Goal: Task Accomplishment & Management: Use online tool/utility

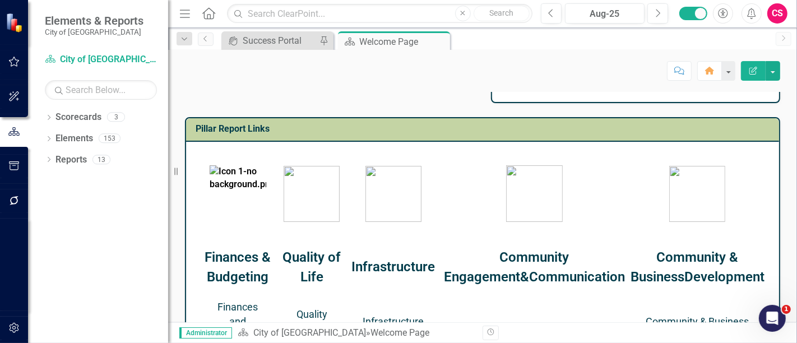
scroll to position [451, 0]
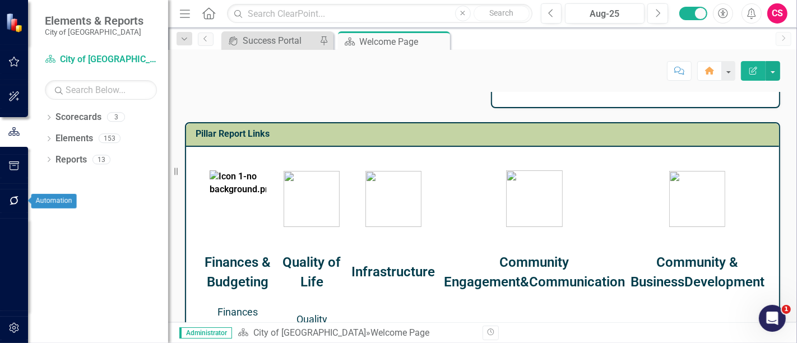
click at [22, 197] on button "button" at bounding box center [14, 201] width 25 height 24
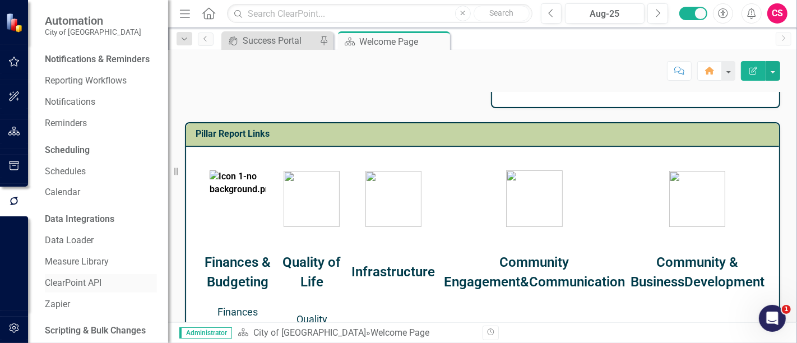
scroll to position [71, 0]
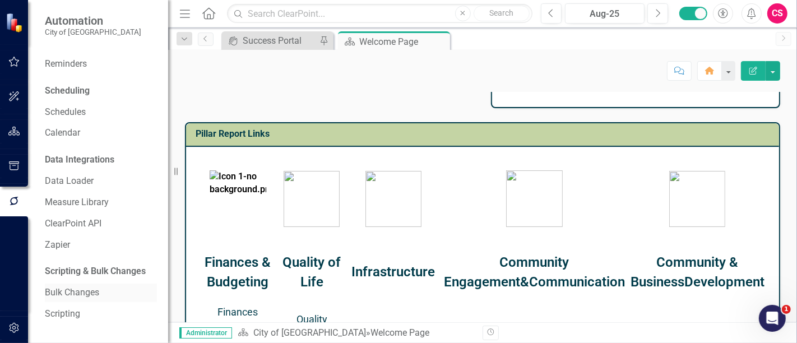
click at [85, 297] on link "Bulk Changes" at bounding box center [101, 292] width 112 height 13
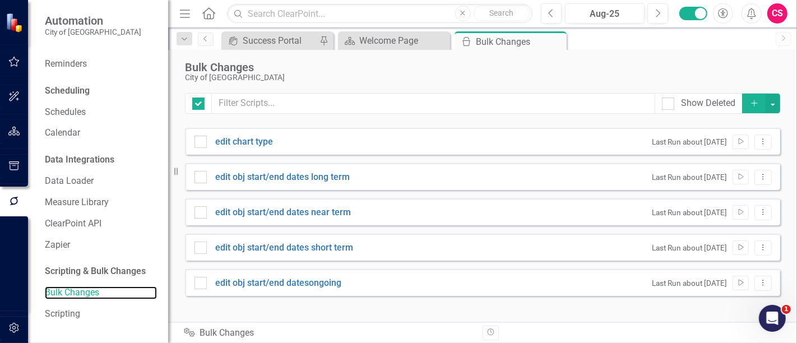
checkbox input "false"
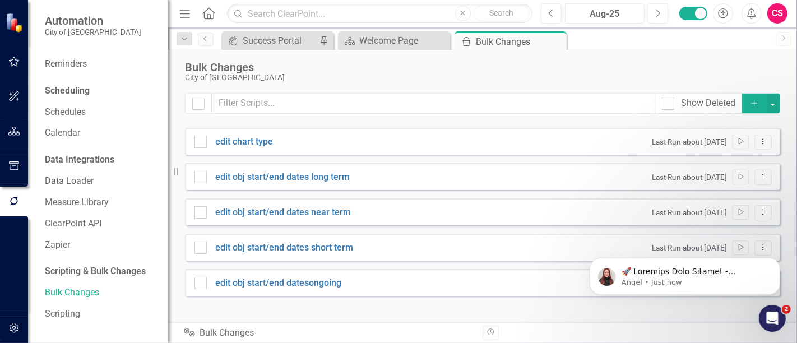
click at [757, 101] on icon "Add" at bounding box center [755, 103] width 10 height 8
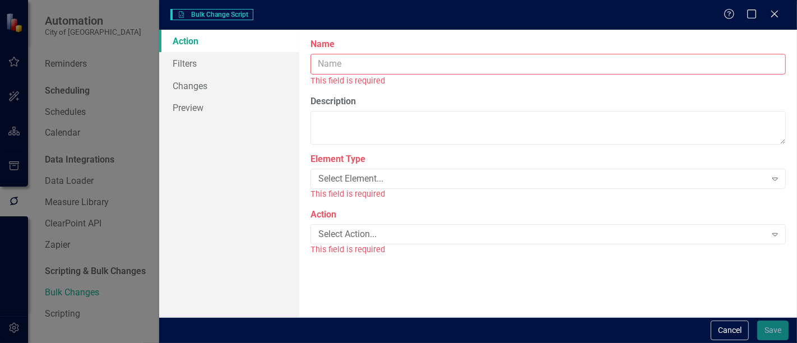
click at [426, 55] on input "Name" at bounding box center [548, 64] width 475 height 21
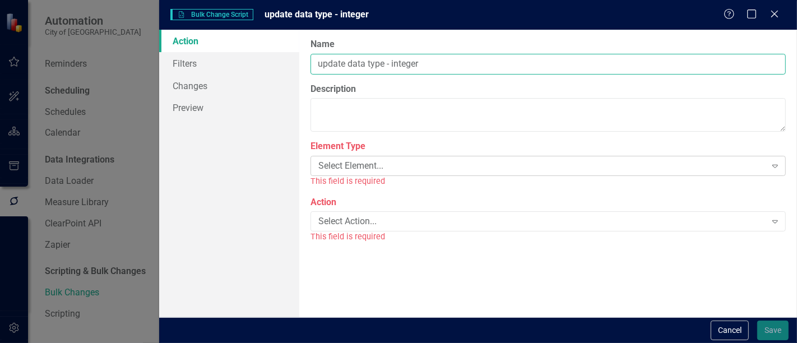
type input "update data type - integer"
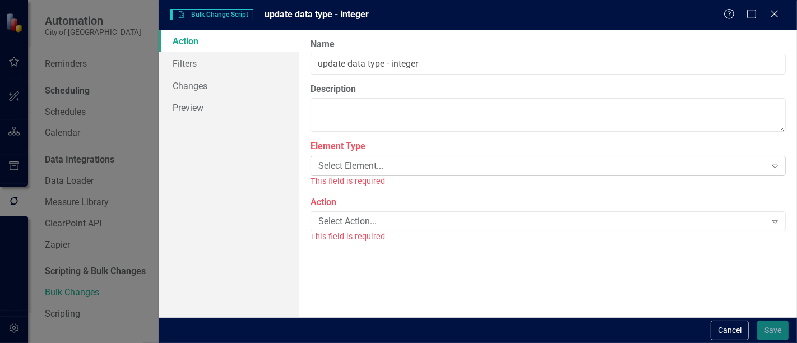
click at [387, 168] on div "Select Element..." at bounding box center [541, 166] width 447 height 13
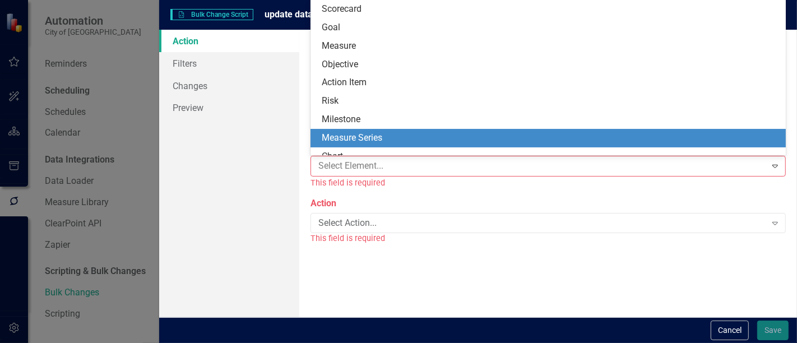
click at [387, 143] on div "Measure Series" at bounding box center [550, 138] width 457 height 13
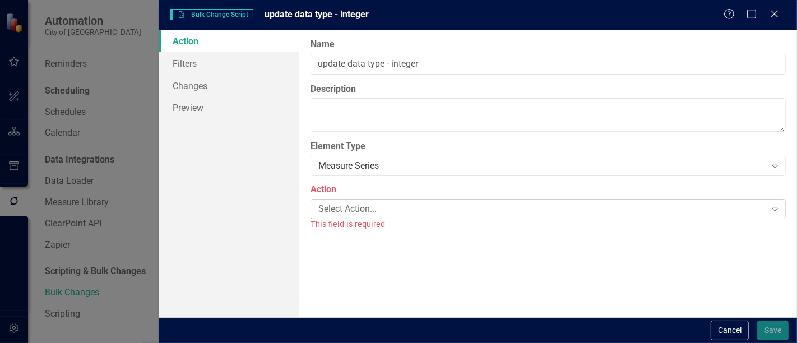
click at [366, 207] on div "Select Action..." at bounding box center [541, 208] width 447 height 13
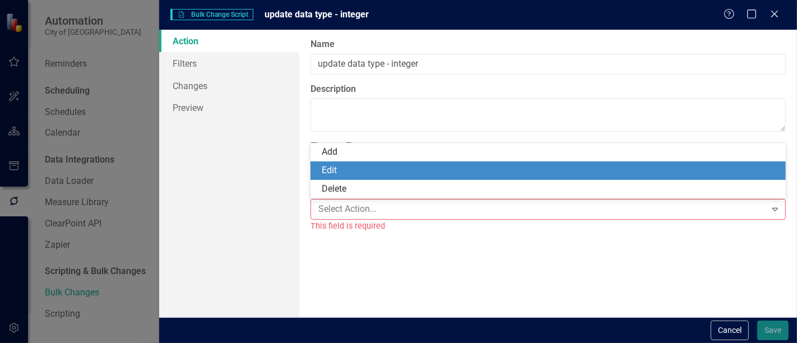
click at [367, 174] on div "Edit" at bounding box center [550, 170] width 457 height 13
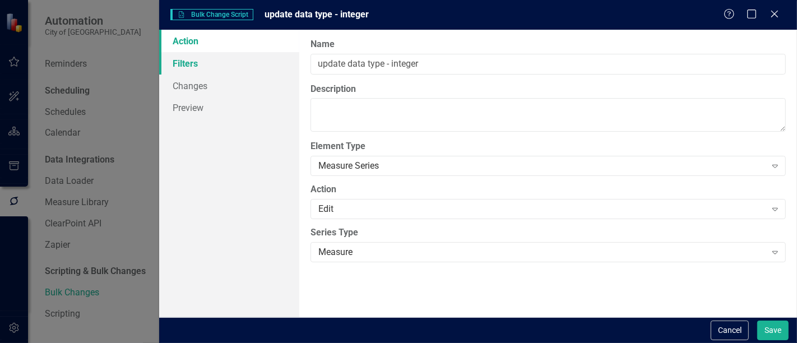
click at [245, 55] on link "Filters" at bounding box center [229, 63] width 140 height 22
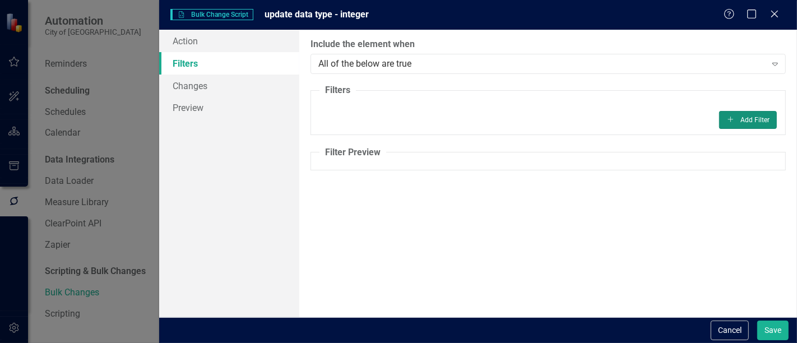
click at [748, 121] on button "Add Add Filter" at bounding box center [748, 120] width 58 height 18
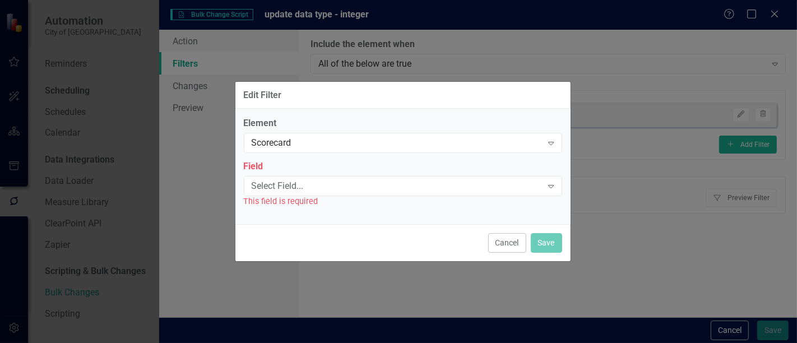
click at [340, 132] on div "Element Scorecard Expand" at bounding box center [403, 134] width 318 height 35
click at [336, 138] on div "Scorecard" at bounding box center [397, 143] width 291 height 13
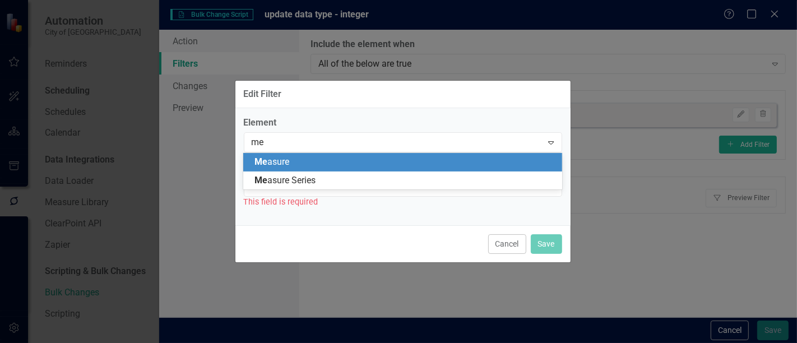
type input "mea"
click at [331, 165] on div "Mea sure" at bounding box center [405, 162] width 301 height 13
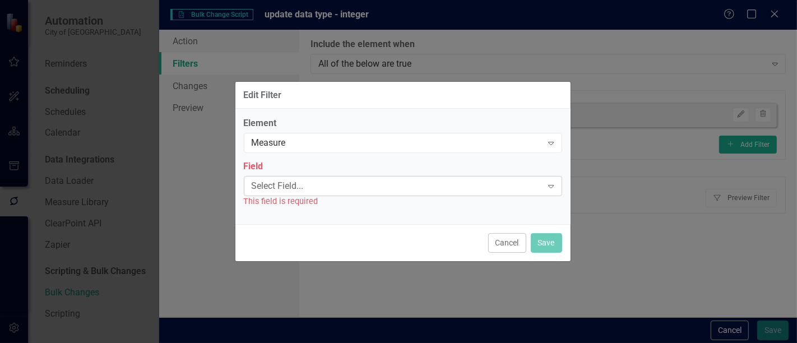
click at [306, 188] on div "Select Field..." at bounding box center [397, 185] width 291 height 13
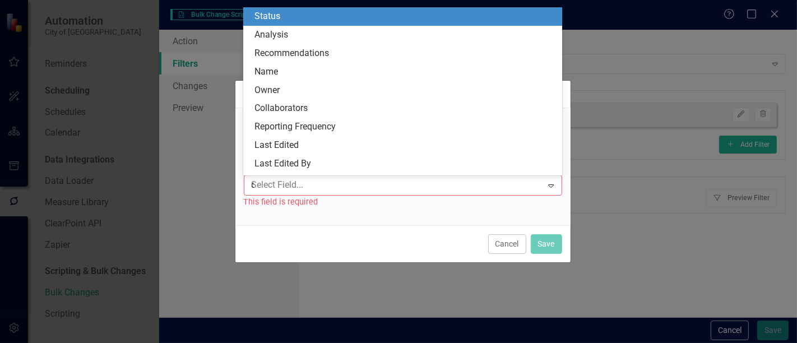
type input "da"
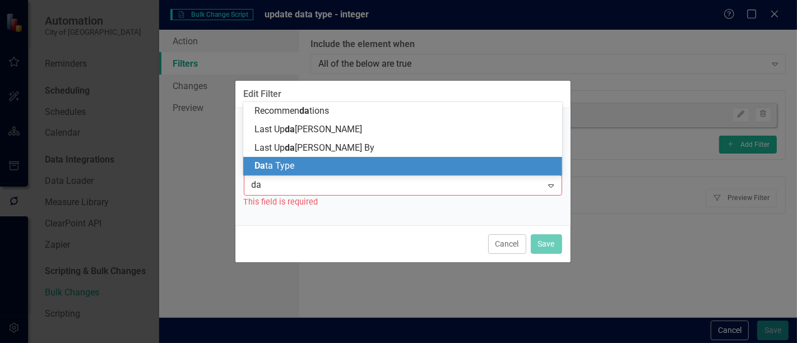
click at [311, 169] on div "Da ta Type" at bounding box center [405, 166] width 301 height 13
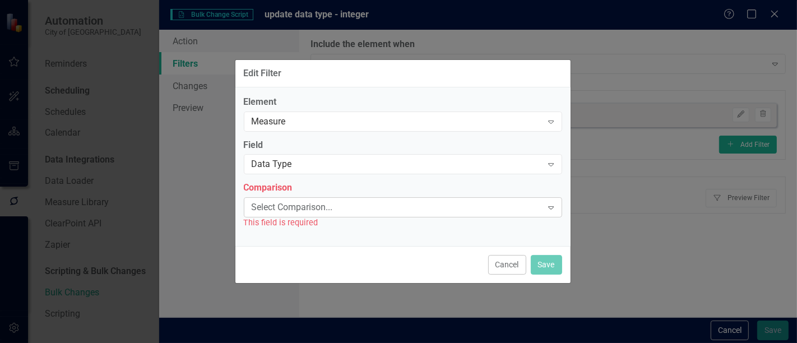
click at [297, 212] on div "Select Comparison..." at bounding box center [397, 207] width 291 height 13
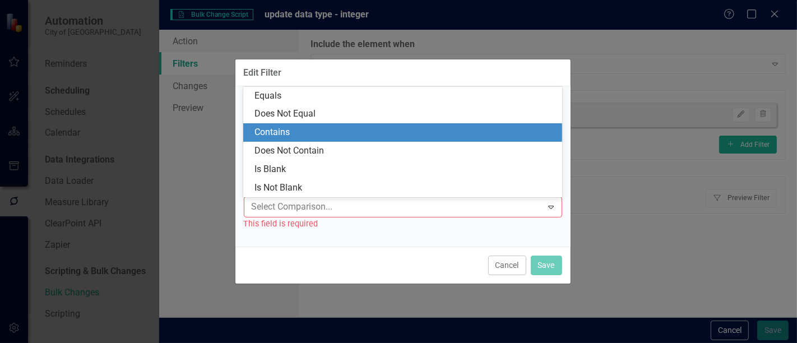
click at [286, 132] on div "Contains" at bounding box center [405, 132] width 301 height 13
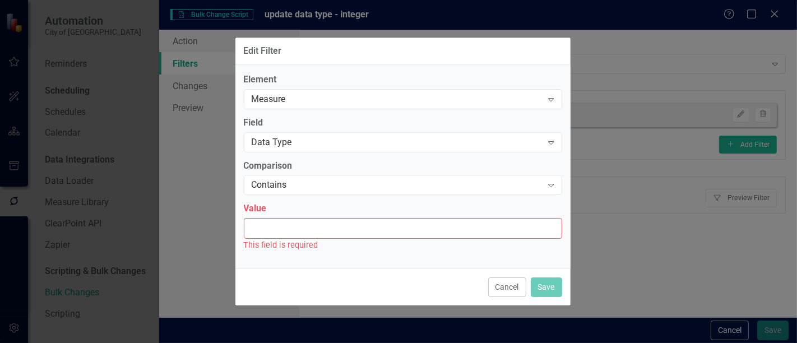
click at [297, 229] on input "Value" at bounding box center [403, 228] width 318 height 21
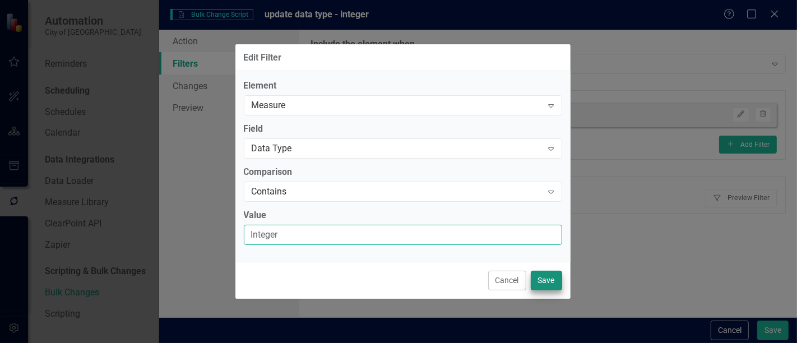
type input "Integer"
click at [545, 276] on button "Save" at bounding box center [546, 281] width 31 height 20
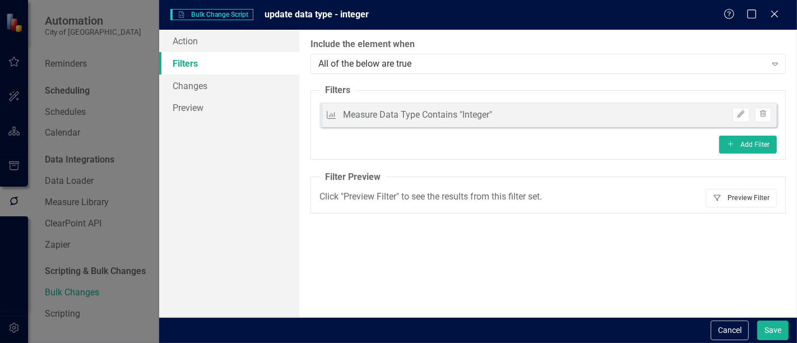
click at [744, 200] on button "Filter Preview Filter" at bounding box center [741, 198] width 71 height 18
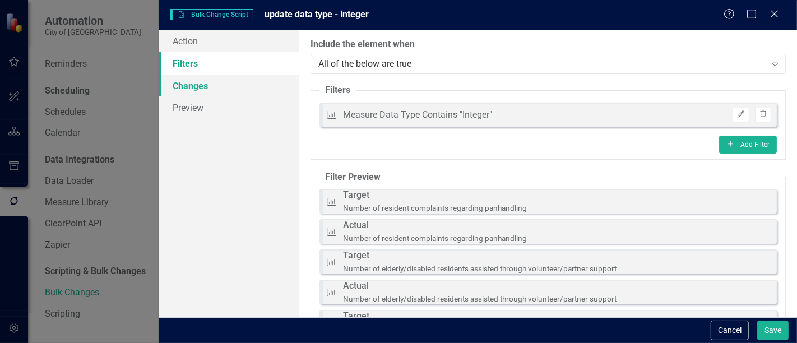
click at [202, 83] on link "Changes" at bounding box center [229, 86] width 140 height 22
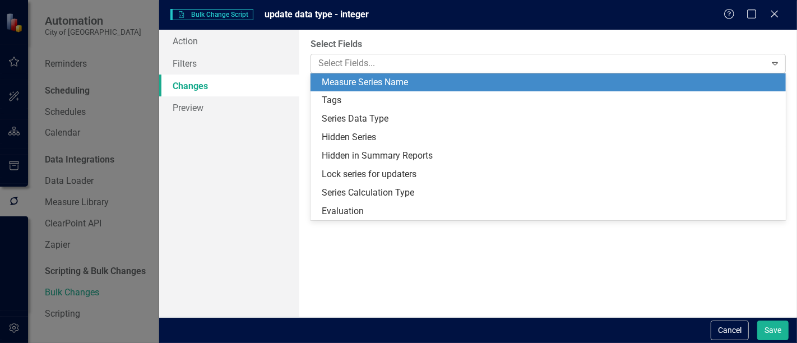
click at [370, 61] on div at bounding box center [540, 63] width 452 height 15
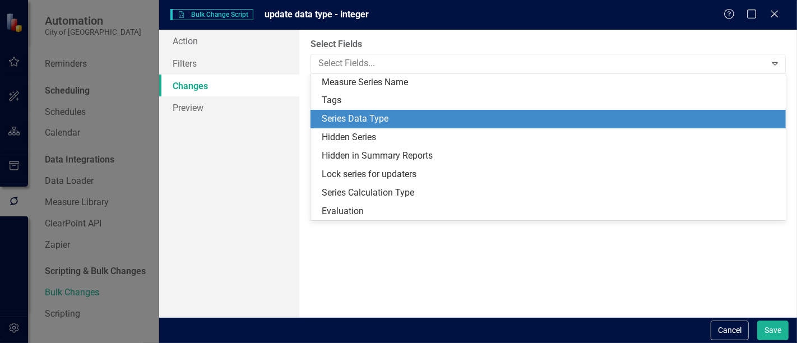
click at [350, 119] on div "Series Data Type" at bounding box center [550, 119] width 457 height 13
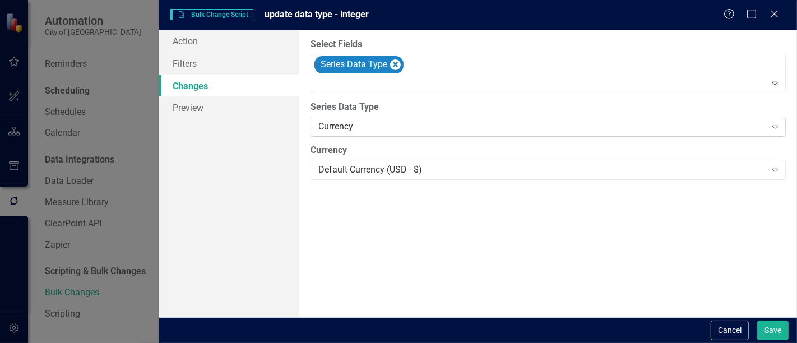
click at [363, 130] on div "Currency" at bounding box center [541, 127] width 447 height 13
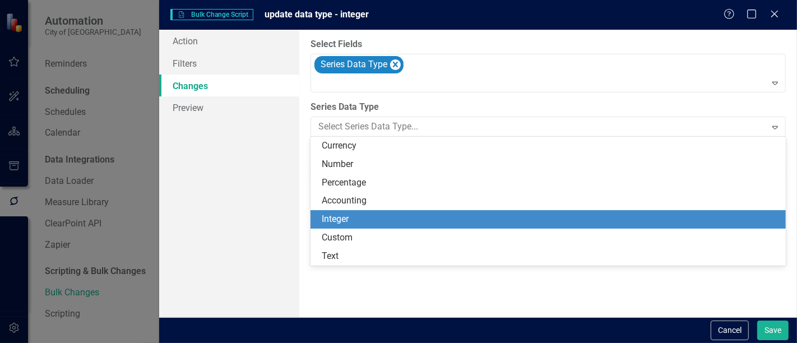
click at [343, 216] on div "Integer" at bounding box center [550, 219] width 457 height 13
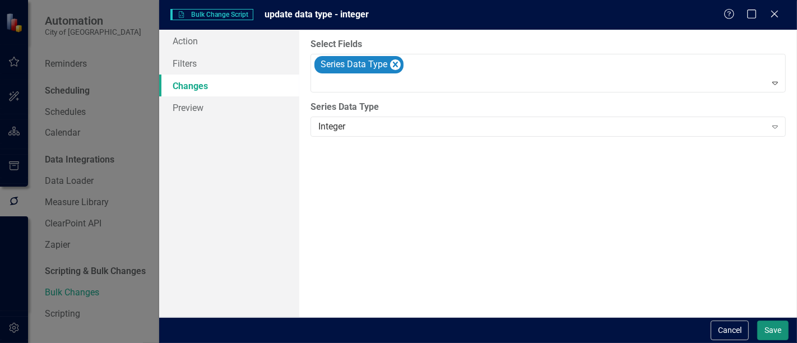
click at [783, 337] on button "Save" at bounding box center [772, 331] width 31 height 20
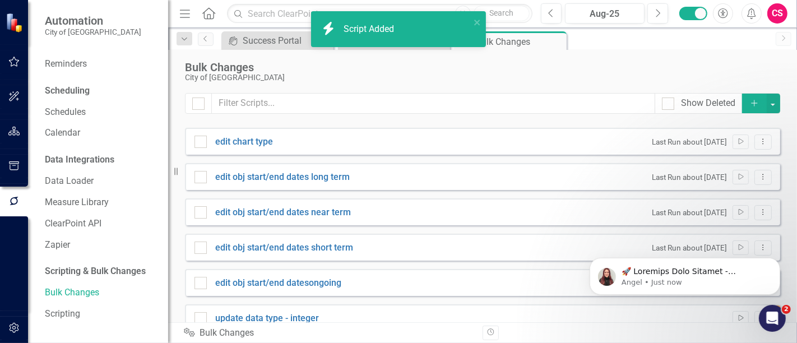
scroll to position [16, 0]
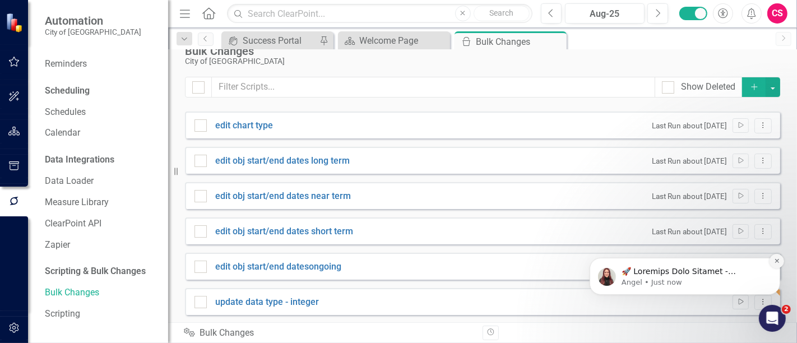
click at [775, 262] on icon "Dismiss notification" at bounding box center [776, 260] width 4 height 4
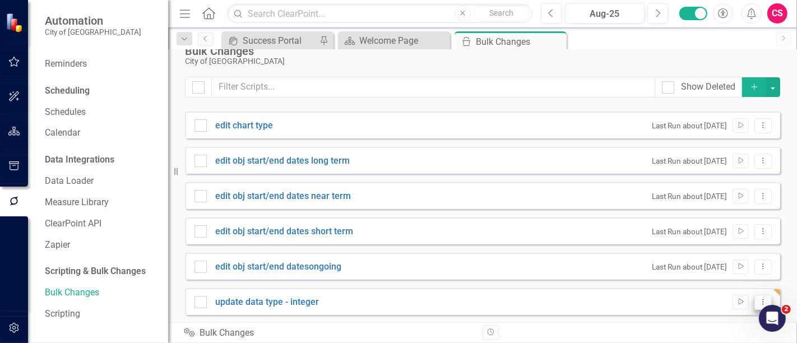
click at [759, 303] on icon "Dropdown Menu" at bounding box center [764, 301] width 10 height 7
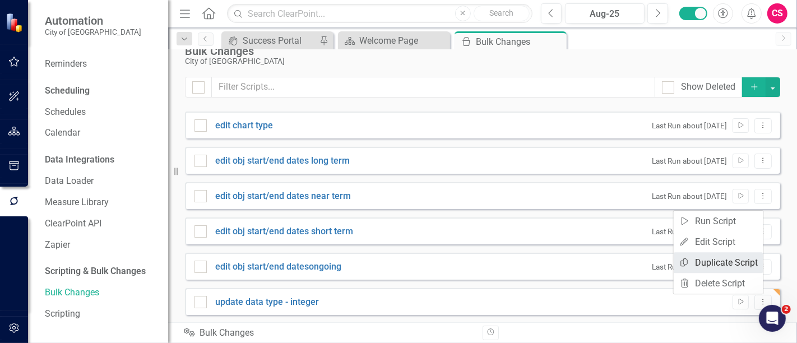
click at [732, 267] on link "Copy Duplicate Script" at bounding box center [719, 262] width 90 height 21
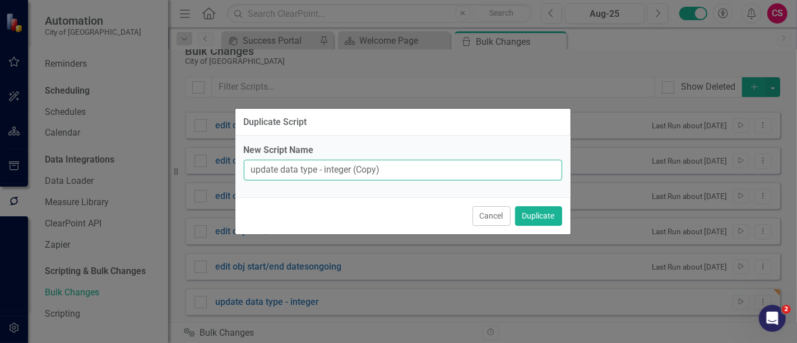
click at [382, 172] on input "update data type - integer (Copy)" at bounding box center [403, 170] width 318 height 21
type input "update data type - number"
click at [515, 206] on button "Duplicate" at bounding box center [538, 216] width 47 height 20
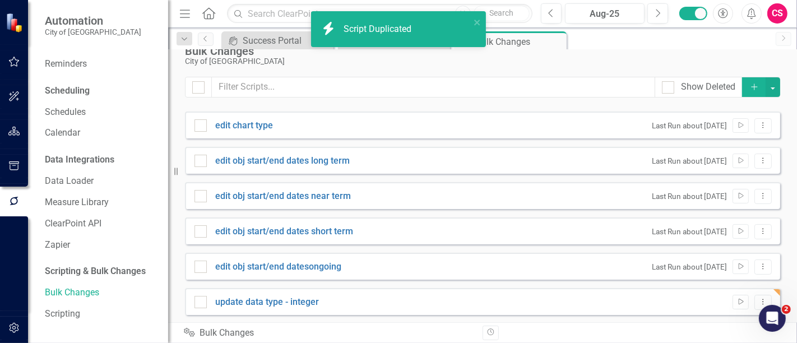
scroll to position [52, 0]
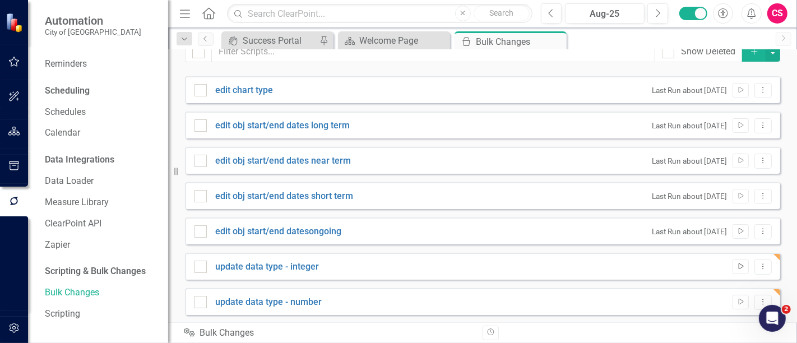
click at [740, 269] on button "Run Script" at bounding box center [741, 267] width 16 height 15
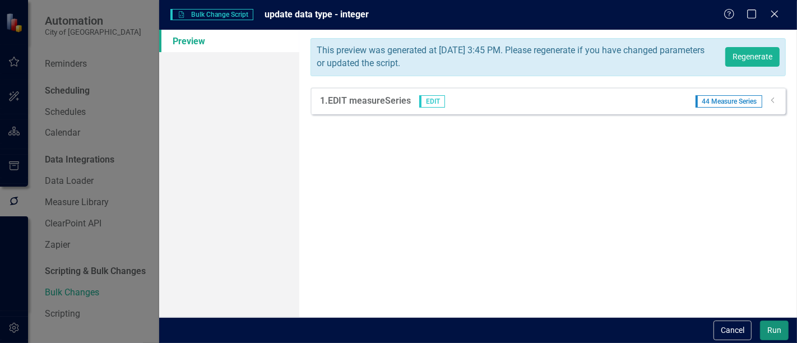
click at [772, 332] on button "Run" at bounding box center [774, 331] width 29 height 20
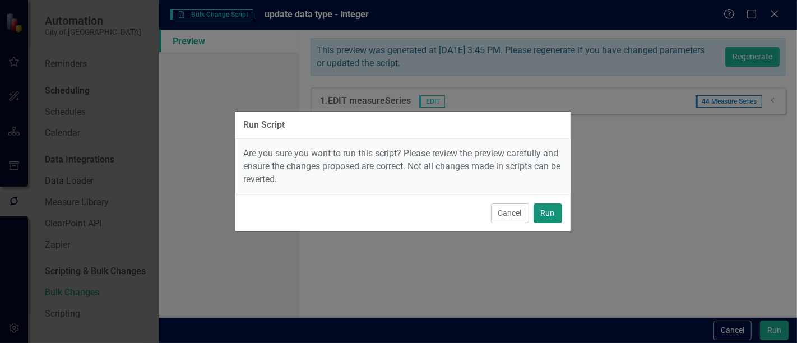
click at [552, 207] on button "Run" at bounding box center [548, 214] width 29 height 20
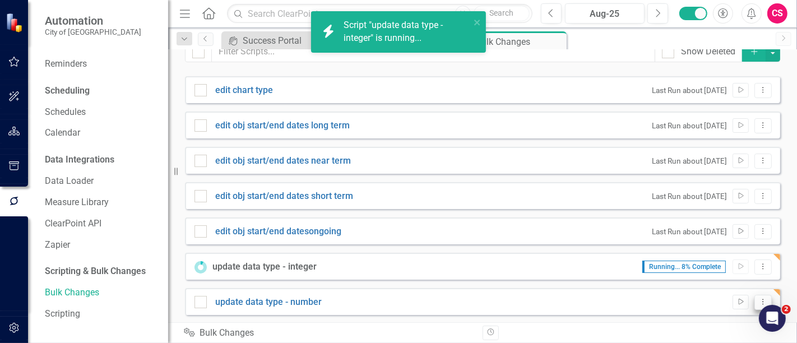
click at [759, 302] on icon "Dropdown Menu" at bounding box center [764, 301] width 10 height 7
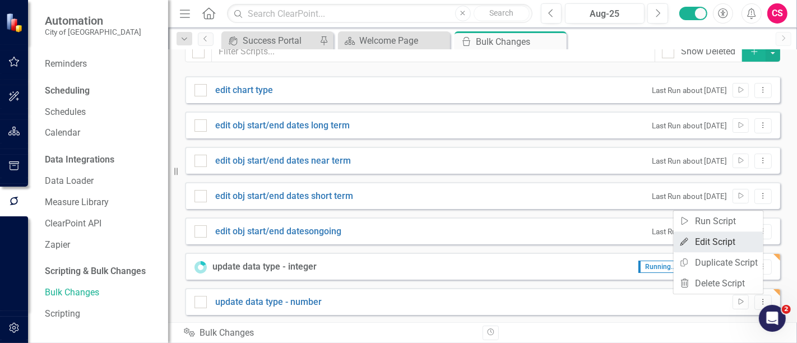
click at [723, 242] on link "Edit Edit Script" at bounding box center [719, 242] width 90 height 21
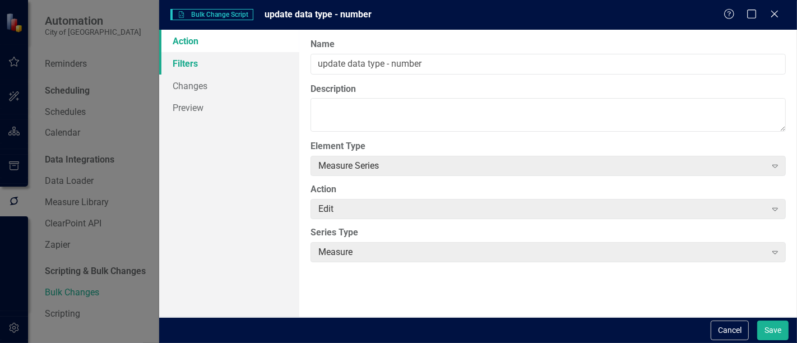
click at [211, 70] on link "Filters" at bounding box center [229, 63] width 140 height 22
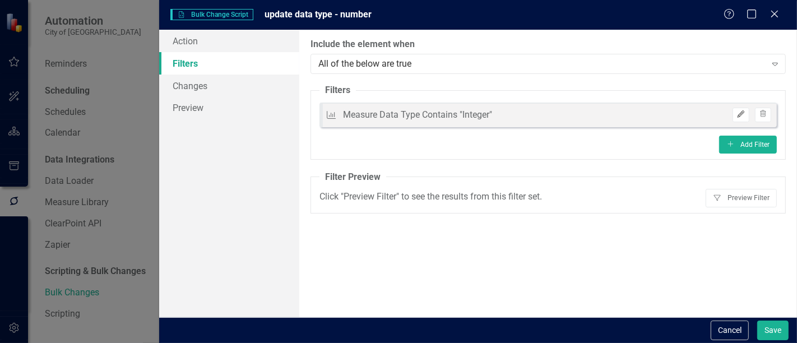
click at [741, 112] on icon "Edit" at bounding box center [741, 114] width 8 height 7
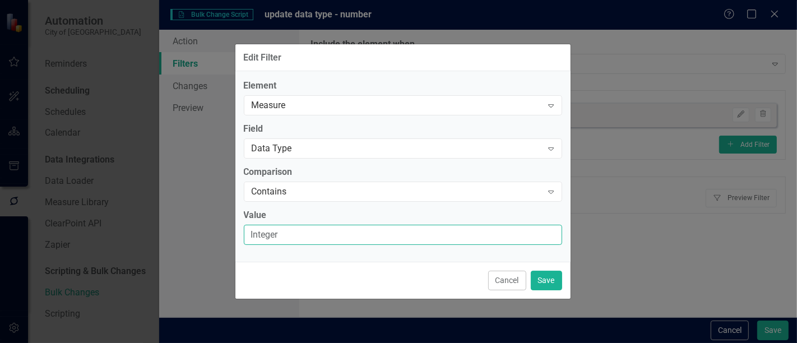
click at [320, 236] on input "Integer" at bounding box center [403, 235] width 318 height 21
type input "Number"
click at [560, 281] on button "Save" at bounding box center [546, 281] width 31 height 20
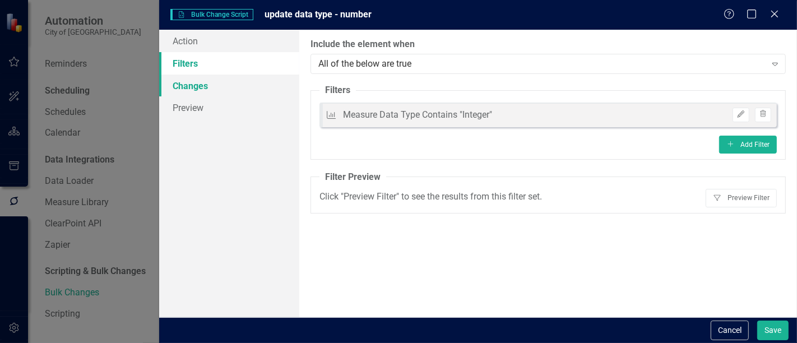
click at [261, 81] on link "Changes" at bounding box center [229, 86] width 140 height 22
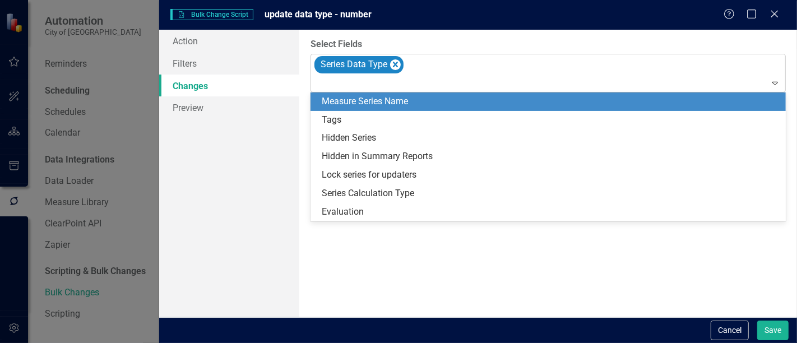
click at [381, 89] on div at bounding box center [549, 83] width 470 height 15
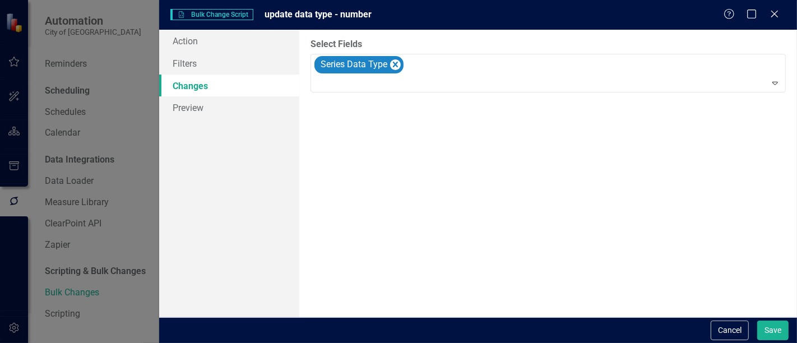
click at [409, 264] on div "You can now select the fields you would like to change. Select the fields from …" at bounding box center [548, 174] width 498 height 288
click at [390, 61] on icon "Remove Series Data Type" at bounding box center [395, 65] width 11 height 14
click at [375, 161] on div "You can now select the fields you would like to change. Select the fields from …" at bounding box center [548, 174] width 498 height 288
click at [774, 326] on button "Save" at bounding box center [772, 331] width 31 height 20
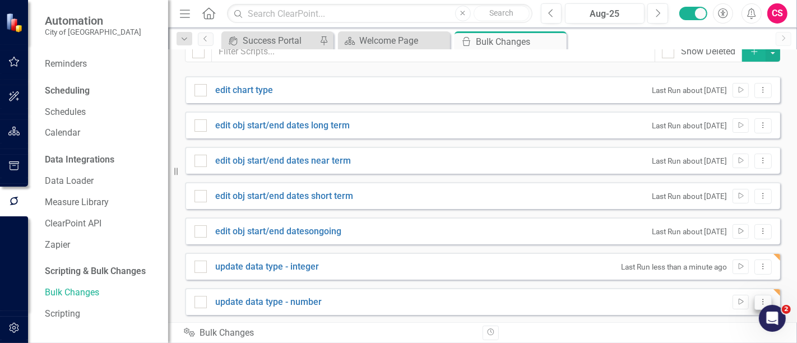
click at [755, 306] on button "Dropdown Menu" at bounding box center [763, 302] width 17 height 15
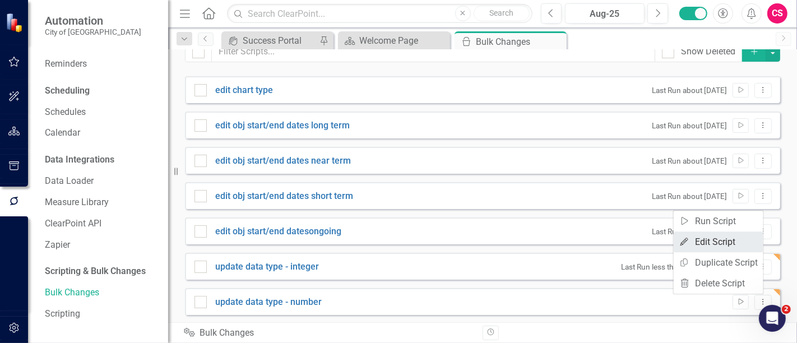
click at [718, 243] on link "Edit Edit Script" at bounding box center [719, 242] width 90 height 21
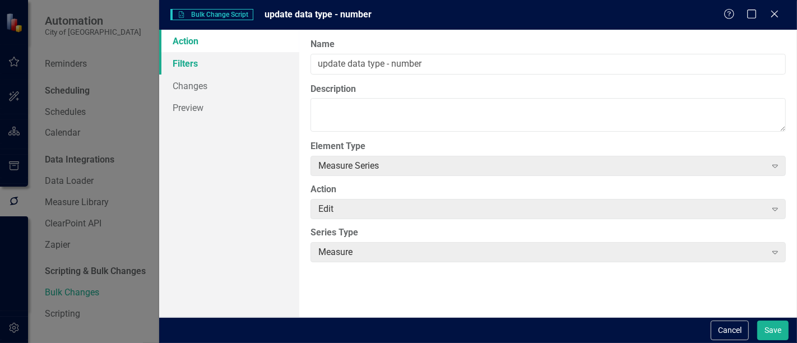
click at [203, 57] on link "Filters" at bounding box center [229, 63] width 140 height 22
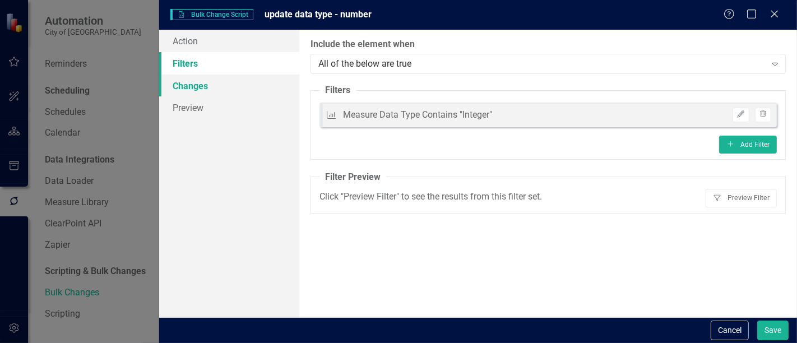
click at [210, 90] on link "Changes" at bounding box center [229, 86] width 140 height 22
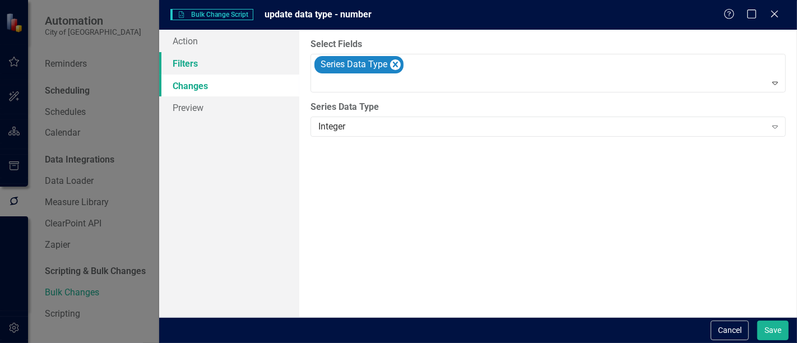
click at [210, 67] on link "Filters" at bounding box center [229, 63] width 140 height 22
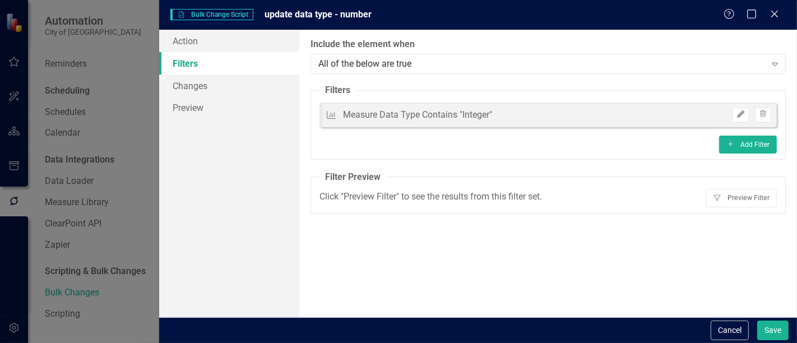
click at [745, 117] on icon "Edit" at bounding box center [741, 114] width 8 height 7
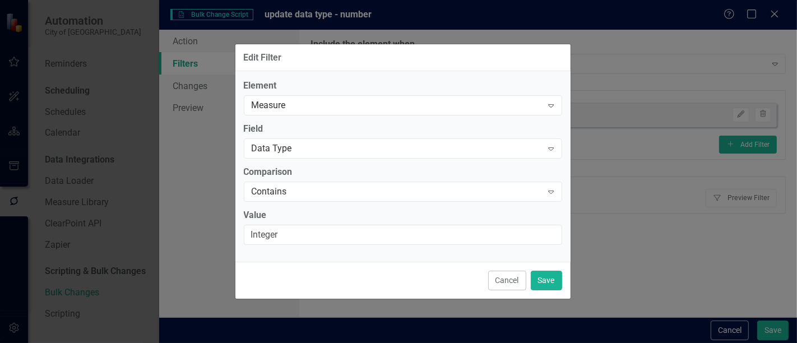
click at [348, 221] on label "Value" at bounding box center [403, 215] width 318 height 13
click at [348, 225] on input "Integer" at bounding box center [403, 235] width 318 height 21
click at [348, 221] on label "Value" at bounding box center [403, 215] width 318 height 13
click at [348, 225] on input "Integer" at bounding box center [403, 235] width 318 height 21
click at [348, 221] on label "Value" at bounding box center [403, 215] width 318 height 13
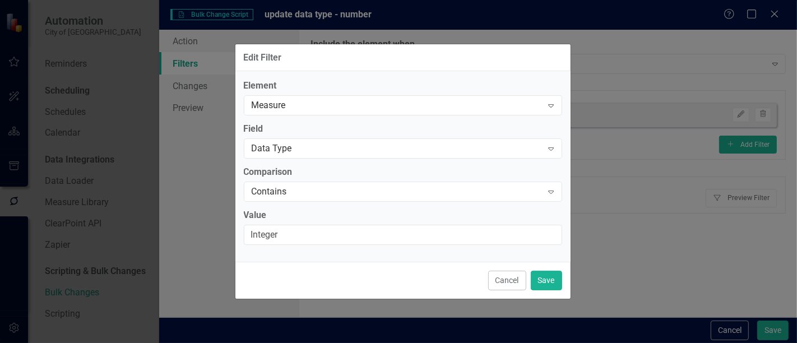
click at [348, 225] on input "Integer" at bounding box center [403, 235] width 318 height 21
click at [334, 234] on input "Integer" at bounding box center [403, 235] width 318 height 21
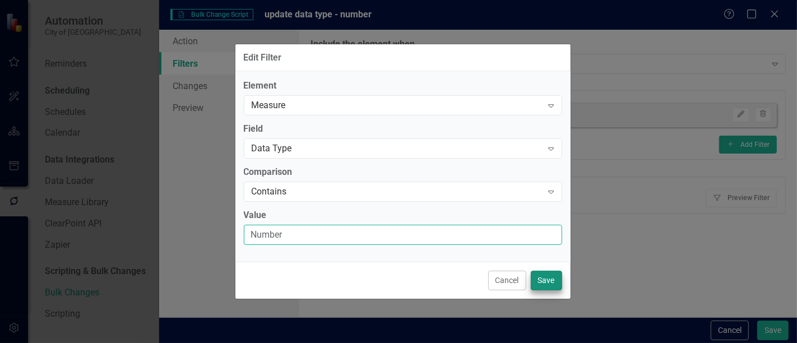
type input "Number"
click at [552, 283] on button "Save" at bounding box center [546, 281] width 31 height 20
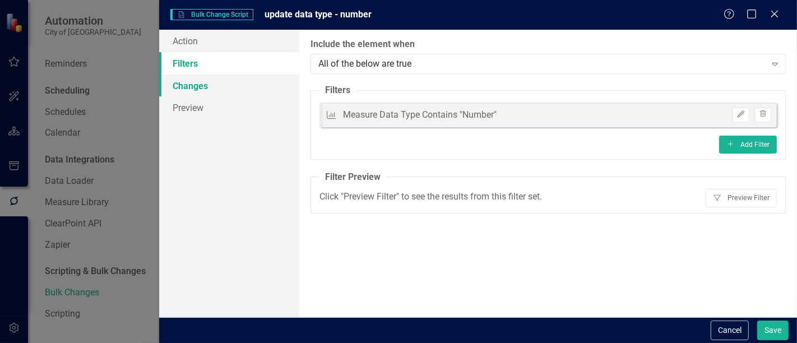
click at [245, 87] on link "Changes" at bounding box center [229, 86] width 140 height 22
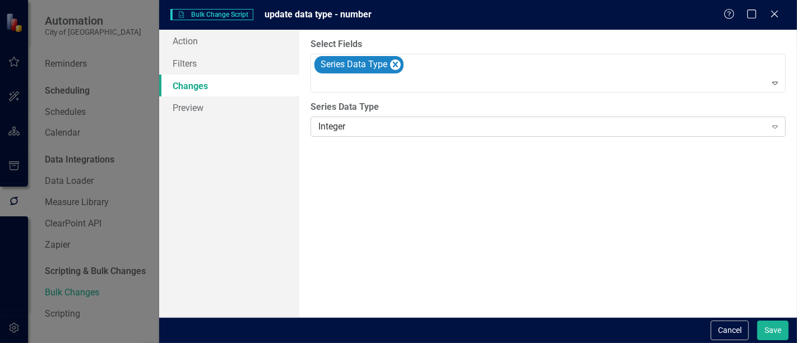
click at [372, 124] on div "Integer" at bounding box center [541, 127] width 447 height 13
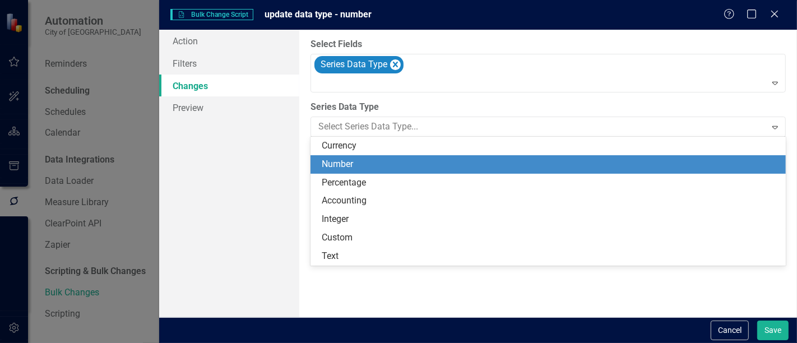
click at [357, 164] on div "Number" at bounding box center [550, 164] width 457 height 13
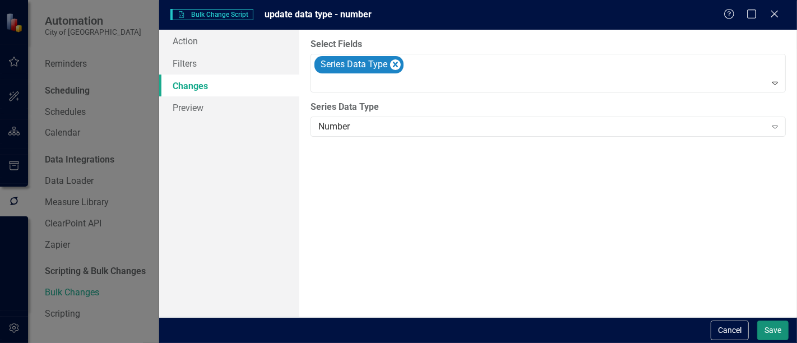
click at [787, 332] on button "Save" at bounding box center [772, 331] width 31 height 20
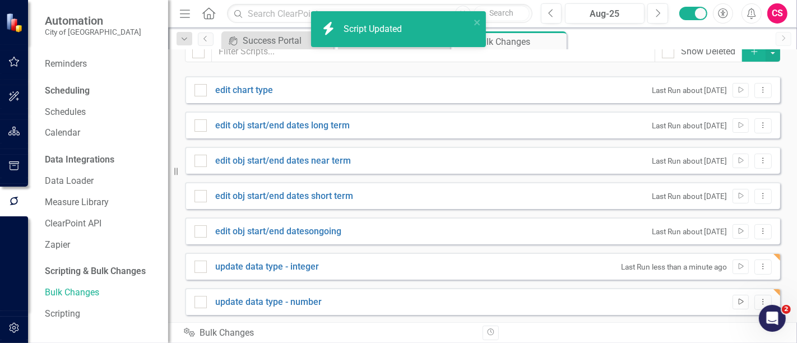
click at [737, 300] on icon "Run Script" at bounding box center [741, 302] width 8 height 7
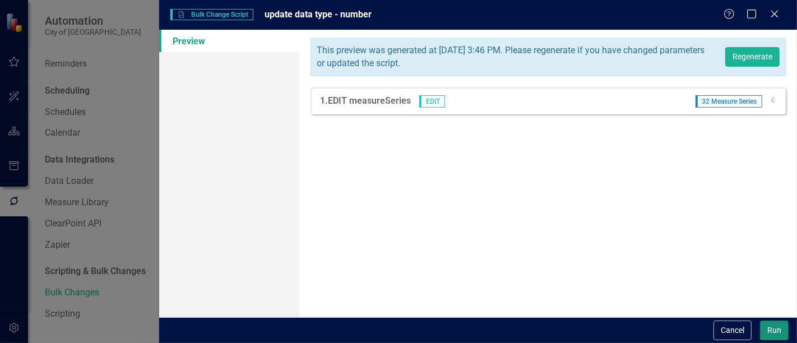
click at [779, 324] on button "Run" at bounding box center [774, 331] width 29 height 20
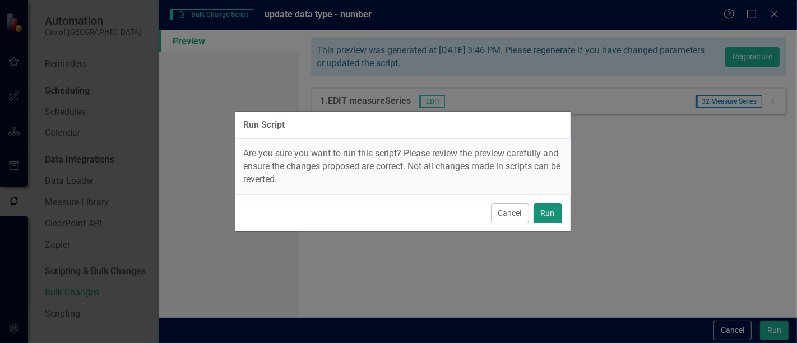
click at [546, 210] on button "Run" at bounding box center [548, 214] width 29 height 20
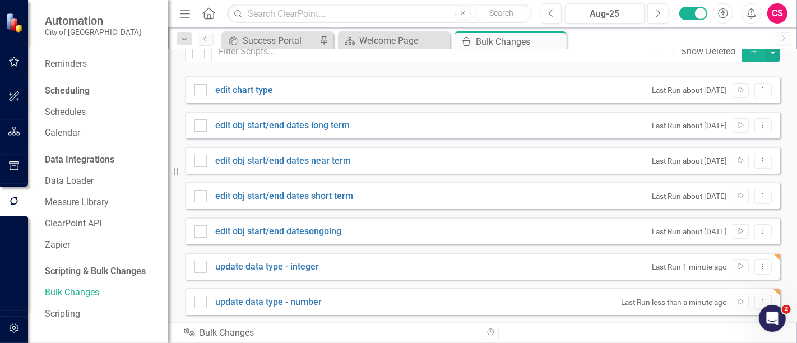
click at [755, 301] on button "Dropdown Menu" at bounding box center [763, 302] width 17 height 15
click at [725, 233] on link "Edit Edit Script" at bounding box center [719, 242] width 90 height 21
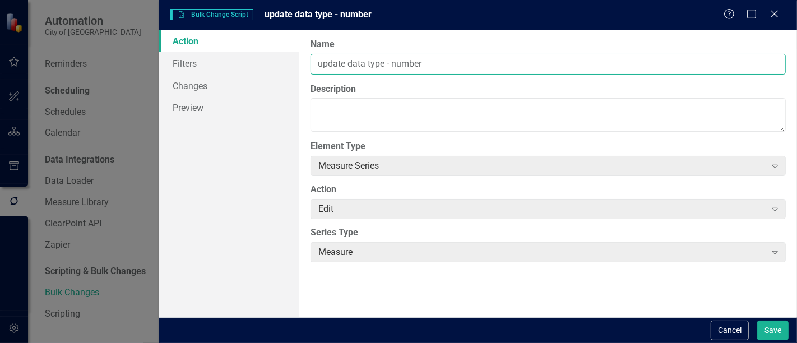
click at [412, 61] on input "update data type - number" at bounding box center [548, 64] width 475 height 21
type input "update data type - urrency"
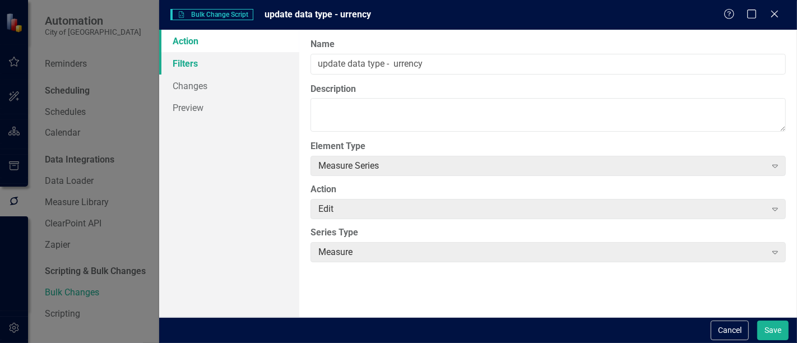
click at [237, 68] on link "Filters" at bounding box center [229, 63] width 140 height 22
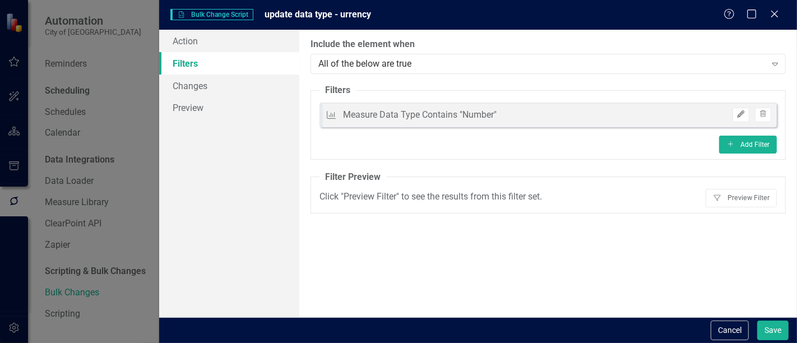
click at [744, 118] on button "Edit" at bounding box center [741, 115] width 16 height 15
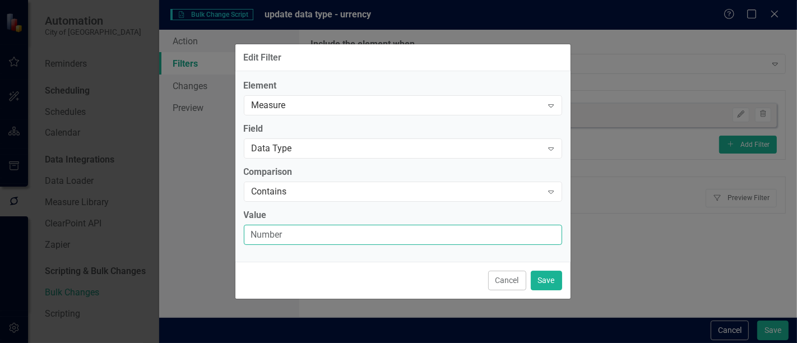
click at [389, 240] on input "Number" at bounding box center [403, 235] width 318 height 21
type input "Currency"
click at [557, 278] on button "Save" at bounding box center [546, 281] width 31 height 20
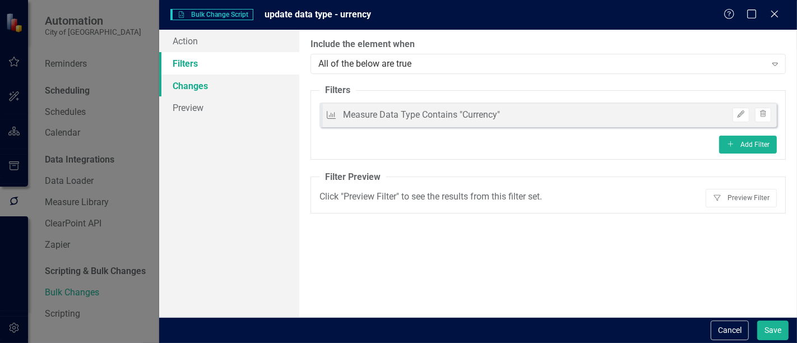
click at [210, 89] on link "Changes" at bounding box center [229, 86] width 140 height 22
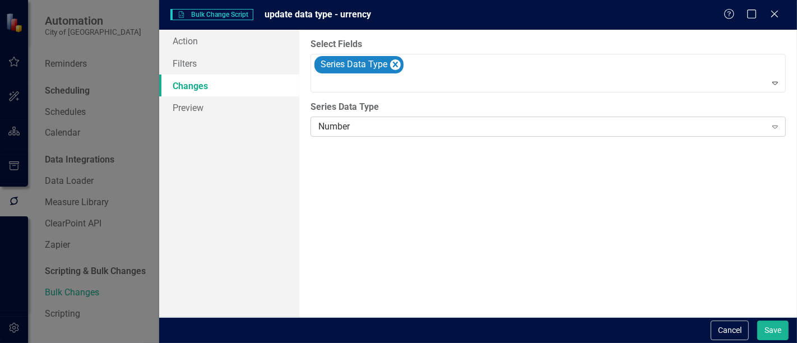
click at [432, 131] on div "Number" at bounding box center [541, 127] width 447 height 13
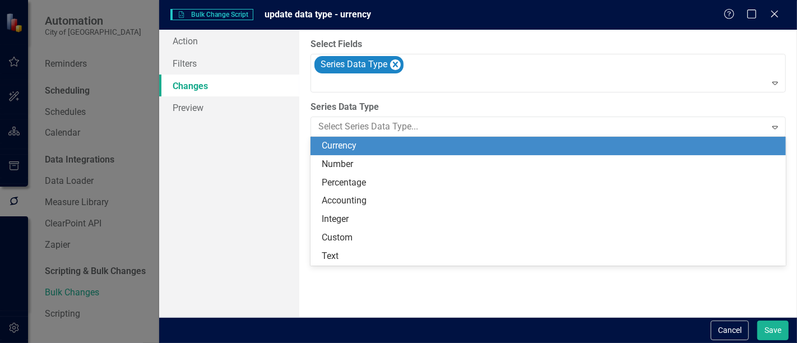
click at [401, 146] on div "Currency" at bounding box center [550, 146] width 457 height 13
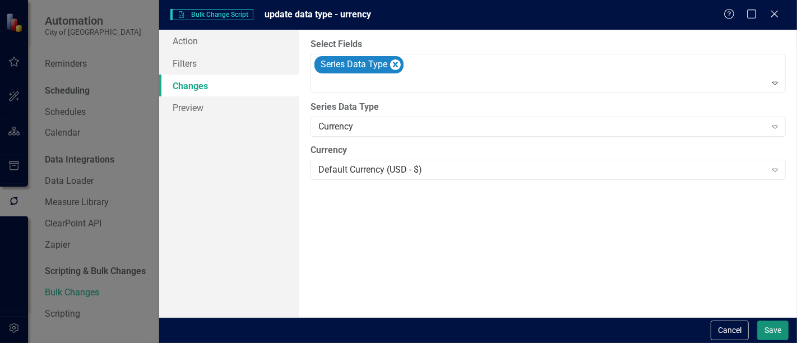
click at [765, 327] on button "Save" at bounding box center [772, 331] width 31 height 20
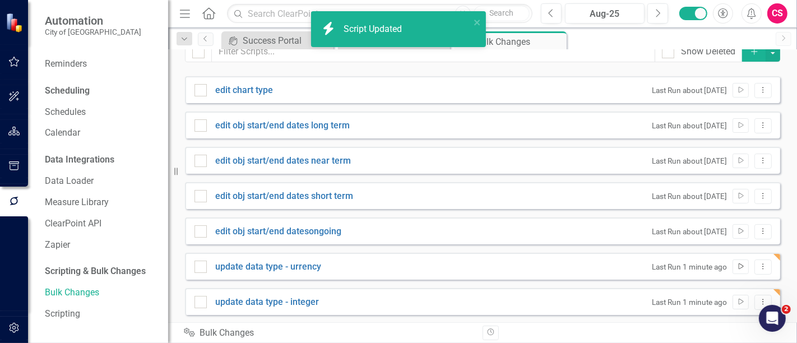
click at [737, 266] on icon "Run Script" at bounding box center [741, 266] width 8 height 7
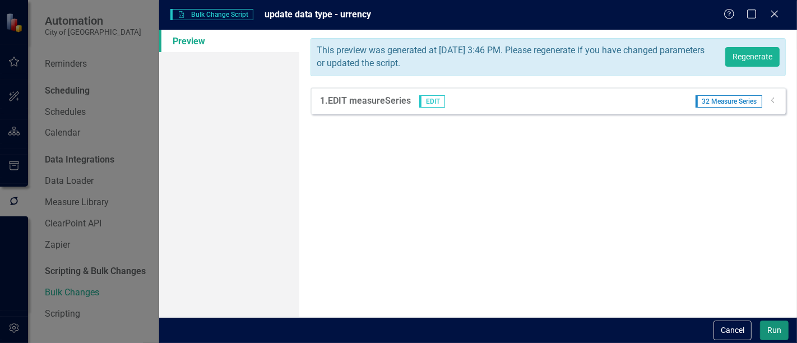
click at [775, 327] on button "Run" at bounding box center [774, 331] width 29 height 20
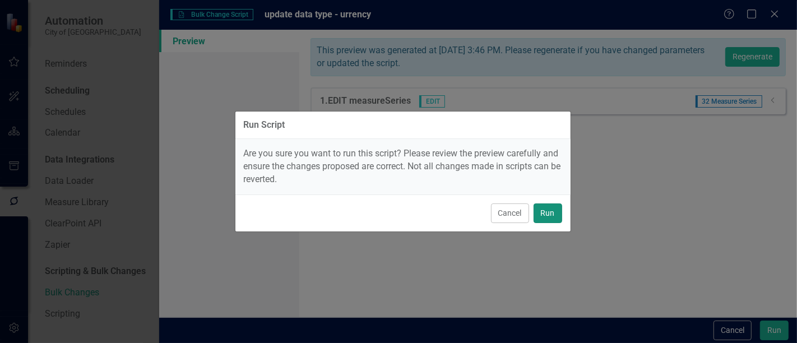
click at [547, 206] on button "Run" at bounding box center [548, 214] width 29 height 20
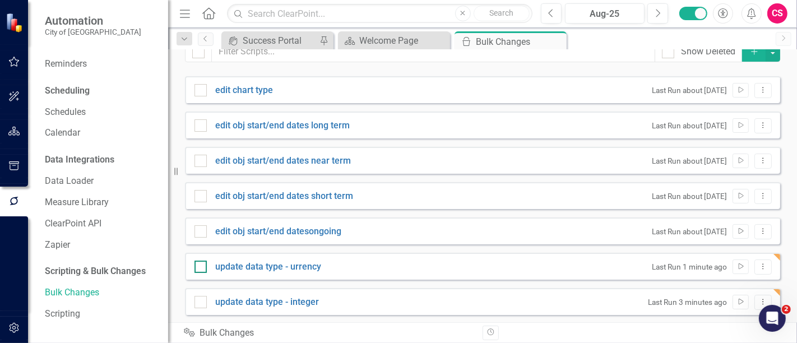
click at [200, 270] on div at bounding box center [201, 267] width 12 height 12
click at [200, 268] on input "checkbox" at bounding box center [198, 264] width 7 height 7
checkbox input "true"
click at [200, 301] on input "checkbox" at bounding box center [198, 299] width 7 height 7
click at [766, 58] on button "button" at bounding box center [773, 52] width 15 height 20
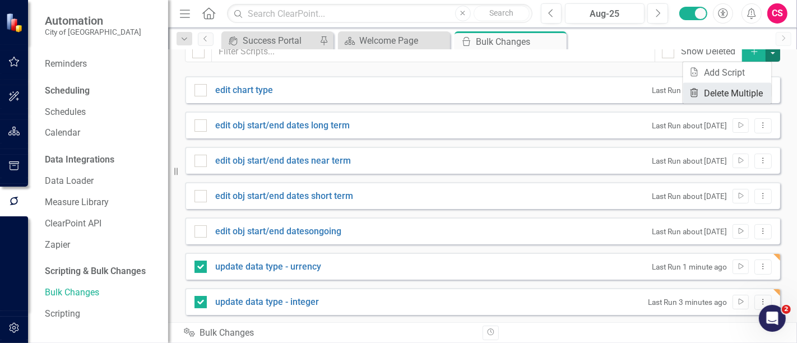
click at [733, 90] on link "Trash Delete Multiple" at bounding box center [727, 93] width 89 height 21
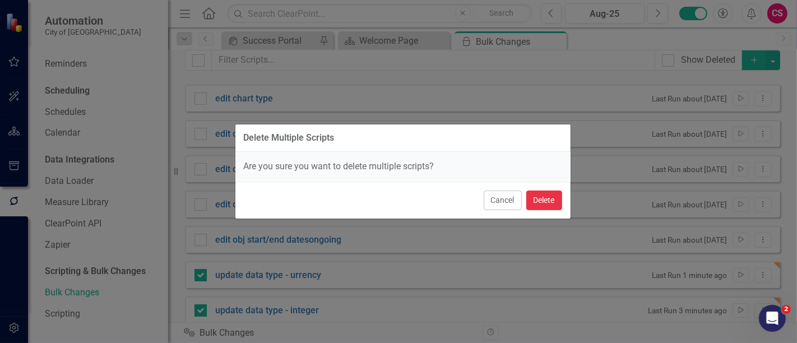
click at [540, 200] on button "Delete" at bounding box center [544, 201] width 36 height 20
checkbox input "false"
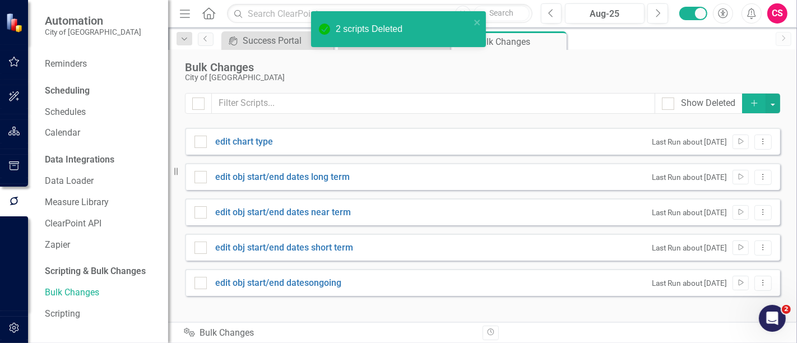
scroll to position [0, 0]
